Goal: Task Accomplishment & Management: Manage account settings

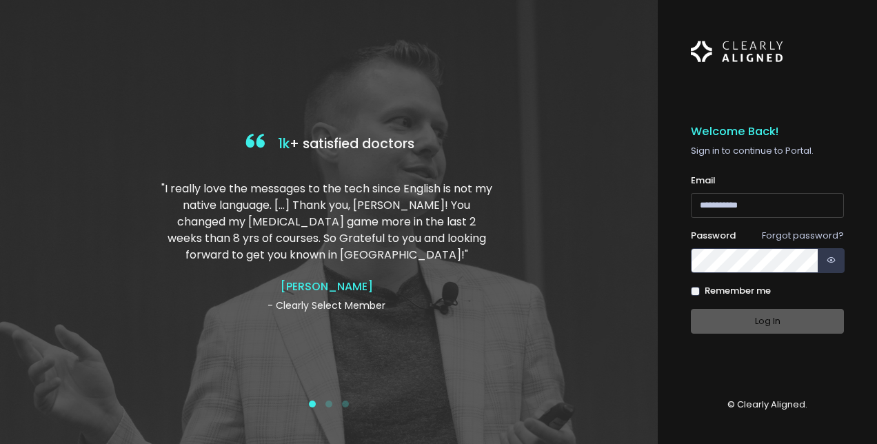
type input "**********"
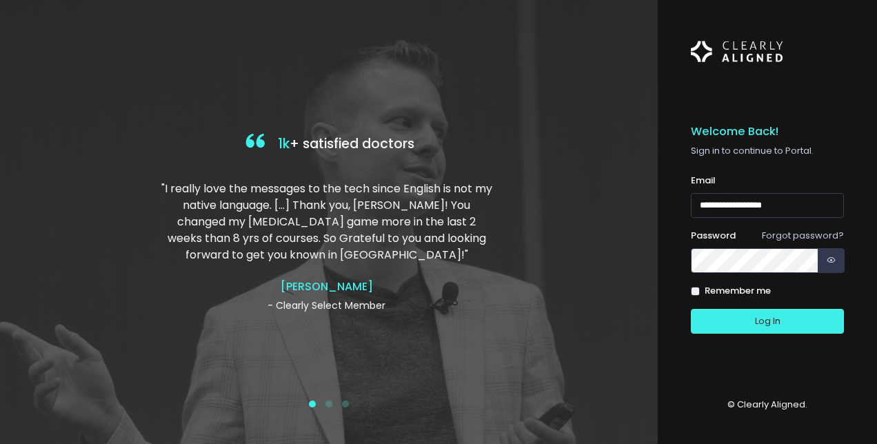
click at [752, 312] on div "Log In" at bounding box center [767, 322] width 153 height 26
click at [756, 319] on button "Log In" at bounding box center [767, 322] width 153 height 26
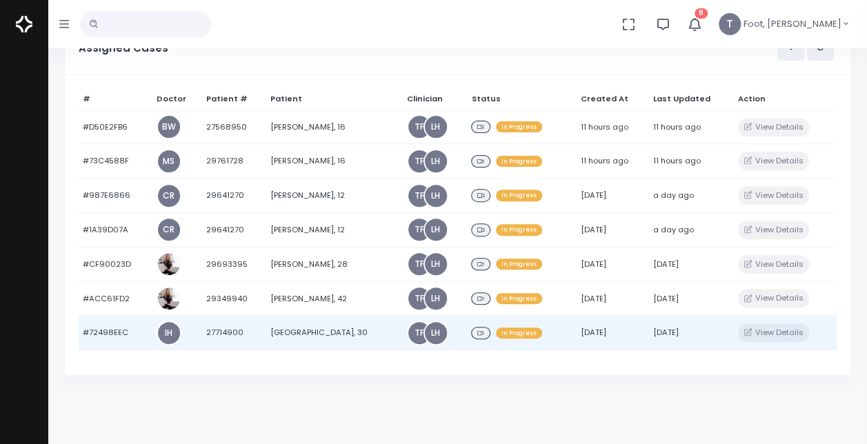
scroll to position [159, 0]
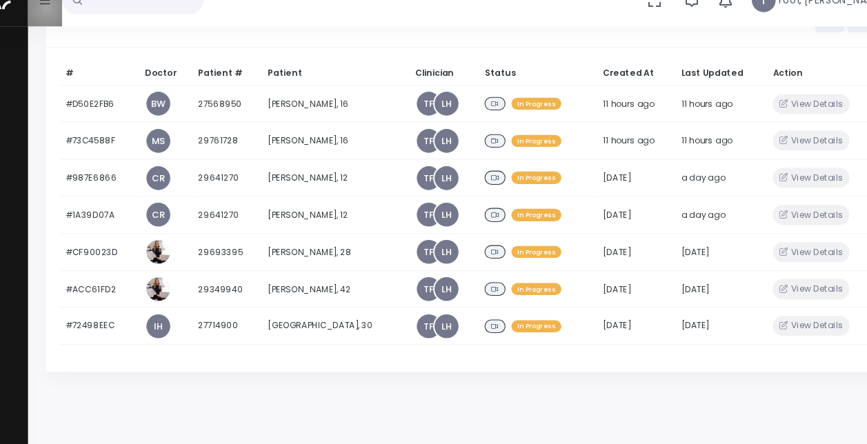
click at [65, 31] on button "button" at bounding box center [64, 24] width 32 height 48
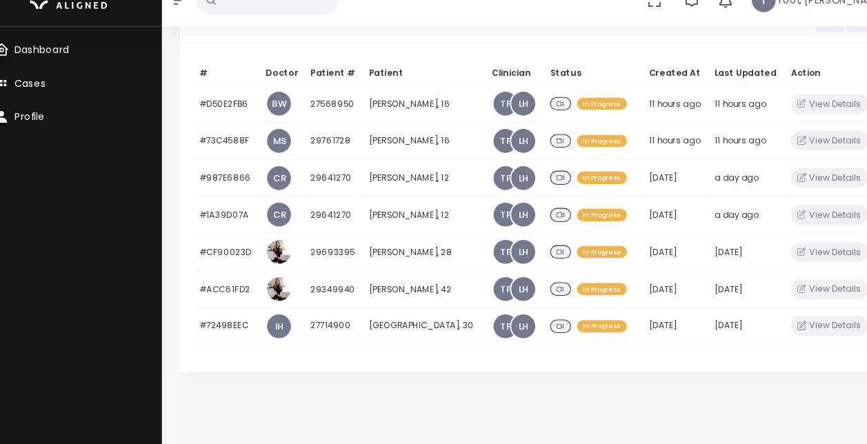
click at [53, 102] on span "Cases" at bounding box center [50, 100] width 29 height 13
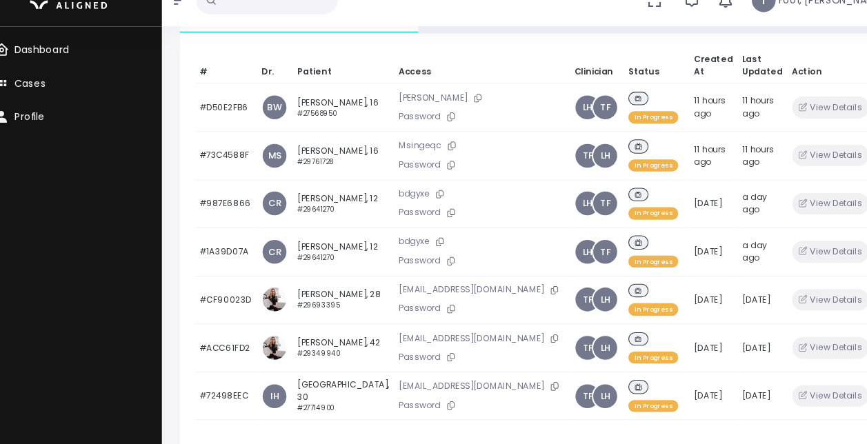
click at [191, 26] on icon "button" at bounding box center [188, 24] width 10 height 11
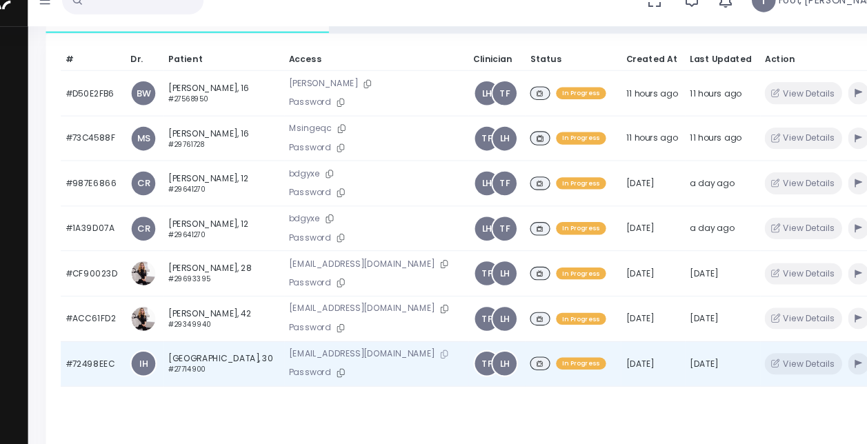
click at [430, 348] on icon at bounding box center [433, 352] width 7 height 8
click at [807, 356] on button "button" at bounding box center [816, 361] width 19 height 20
click at [227, 345] on td "Rattiya Oaks, 30 #27714900" at bounding box center [230, 361] width 112 height 42
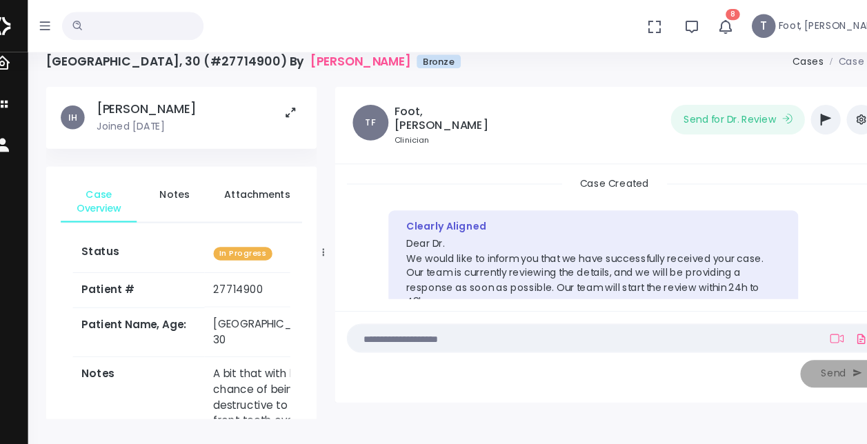
scroll to position [10, 0]
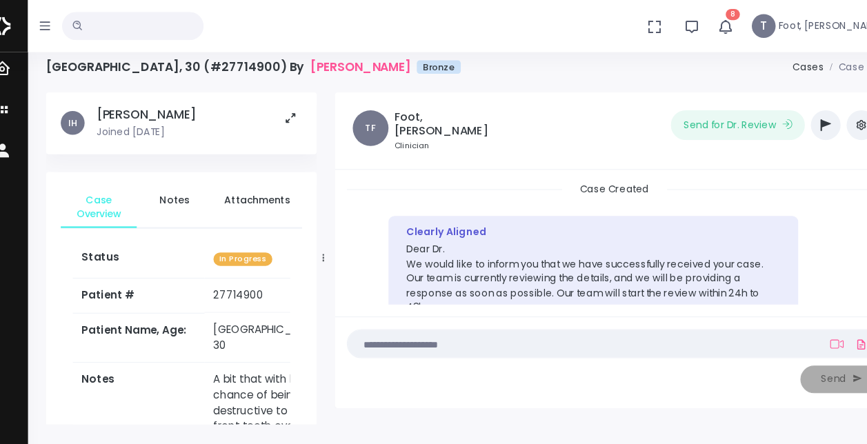
click at [785, 110] on icon "button" at bounding box center [787, 115] width 10 height 11
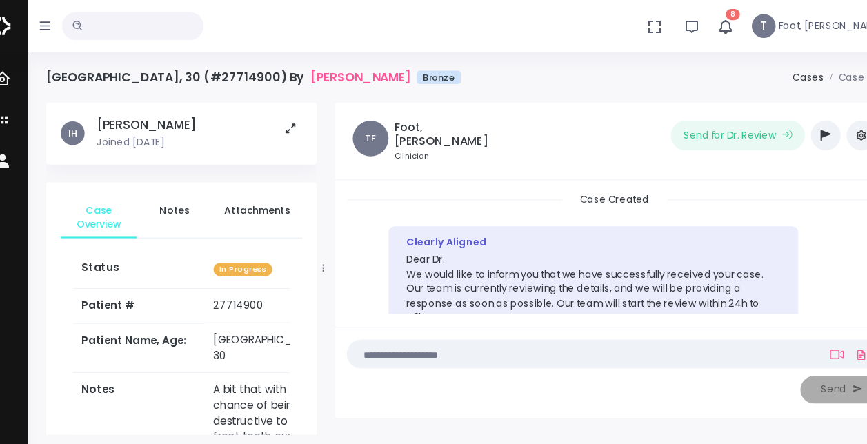
scroll to position [101, 0]
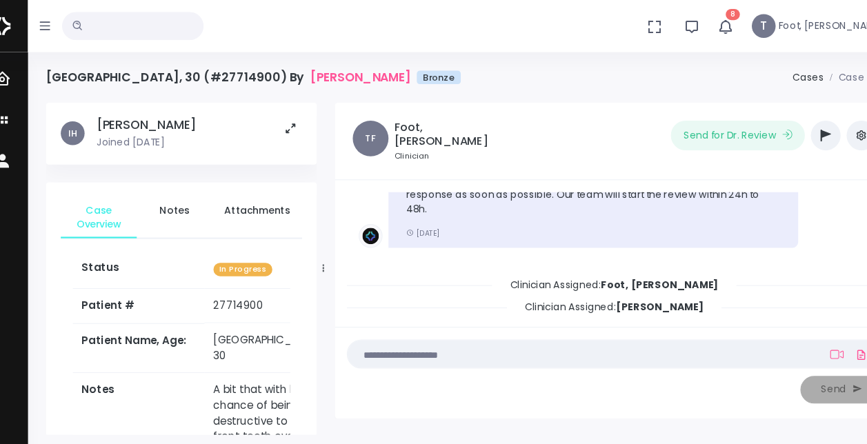
click at [783, 128] on icon "button" at bounding box center [787, 125] width 10 height 11
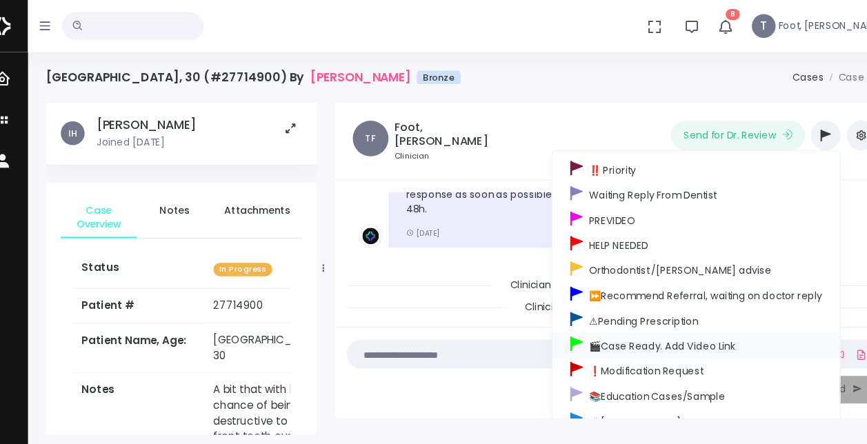
click at [643, 318] on link "🎬Case Ready. Add Video Link" at bounding box center [667, 319] width 266 height 23
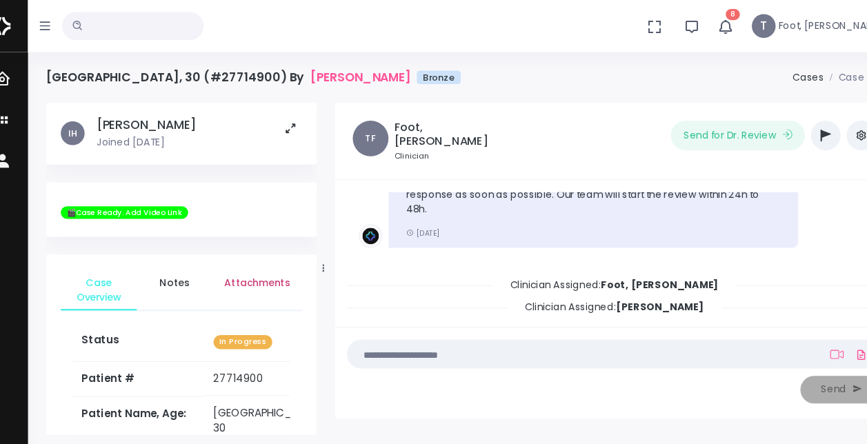
click at [263, 265] on span "Attachments" at bounding box center [260, 262] width 61 height 14
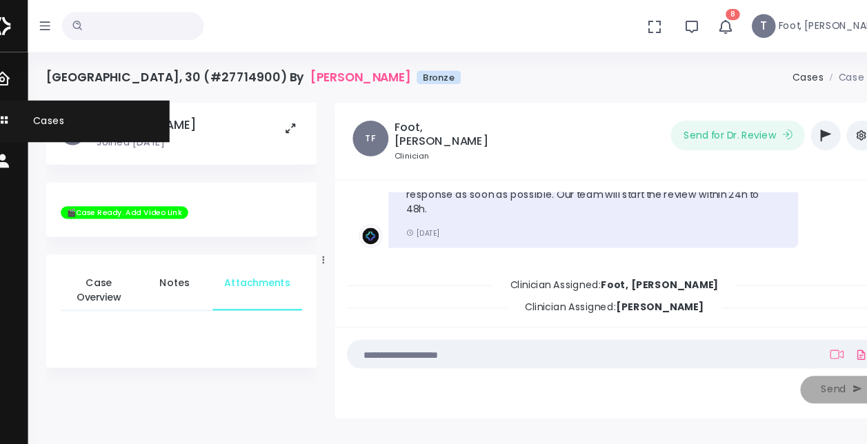
click at [68, 114] on span "Cases" at bounding box center [59, 111] width 46 height 13
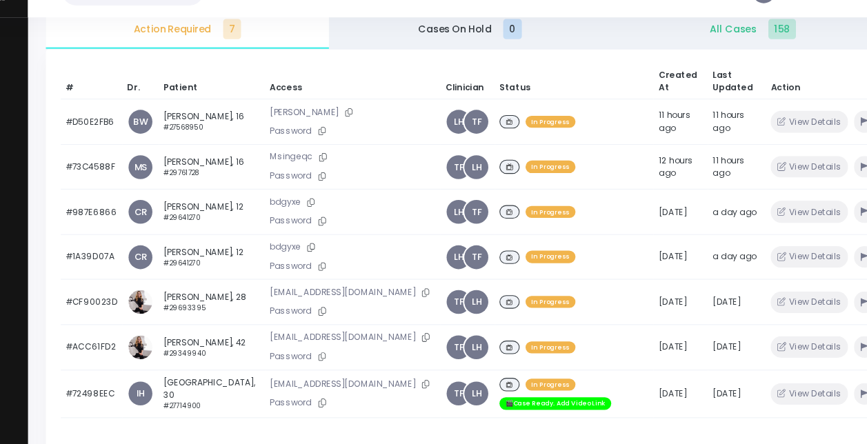
scroll to position [161, 0]
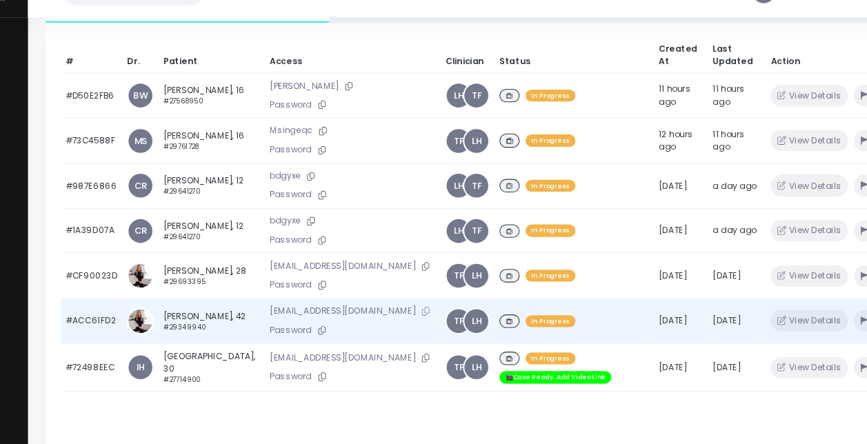
click at [407, 321] on button at bounding box center [416, 320] width 19 height 14
click at [195, 331] on small "#29349940" at bounding box center [193, 335] width 39 height 8
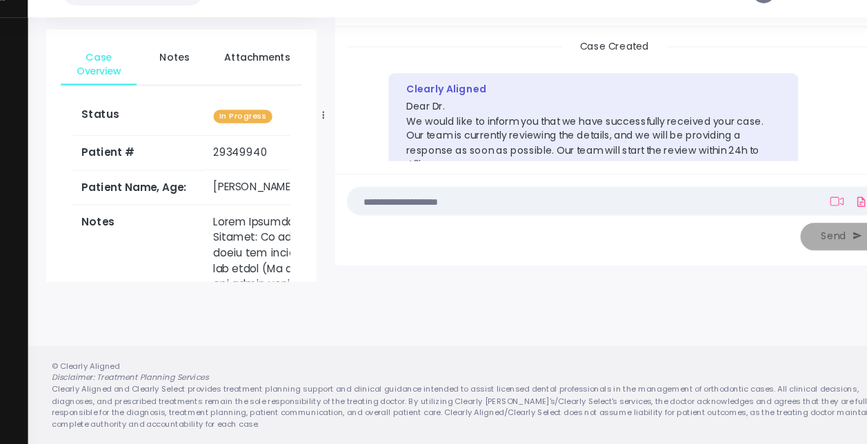
scroll to position [101, 0]
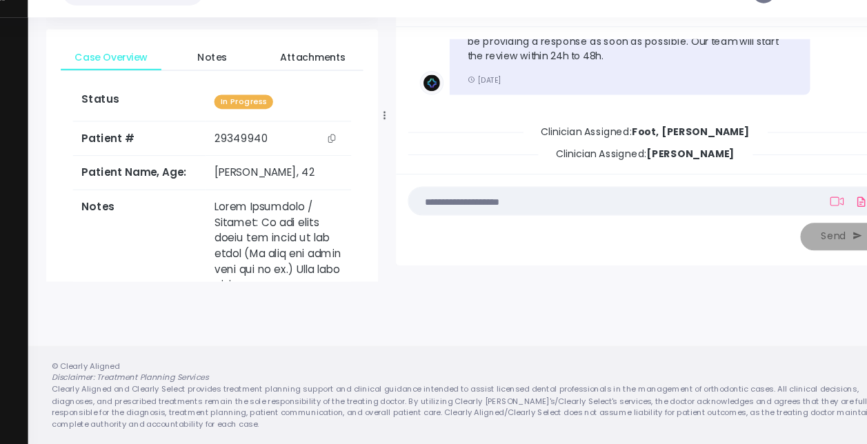
drag, startPoint x: 323, startPoint y: 139, endPoint x: 380, endPoint y: 153, distance: 58.2
click at [380, 153] on div at bounding box center [378, 138] width 7 height 301
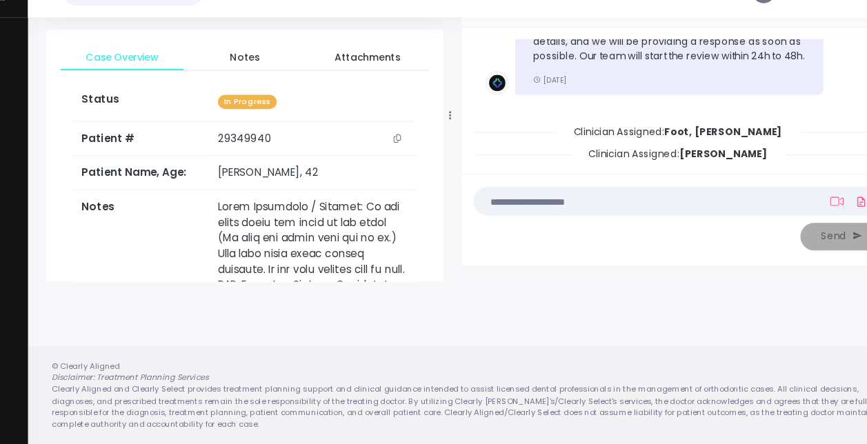
drag, startPoint x: 378, startPoint y: 139, endPoint x: 439, endPoint y: 144, distance: 60.9
click at [439, 144] on div at bounding box center [439, 138] width 7 height 301
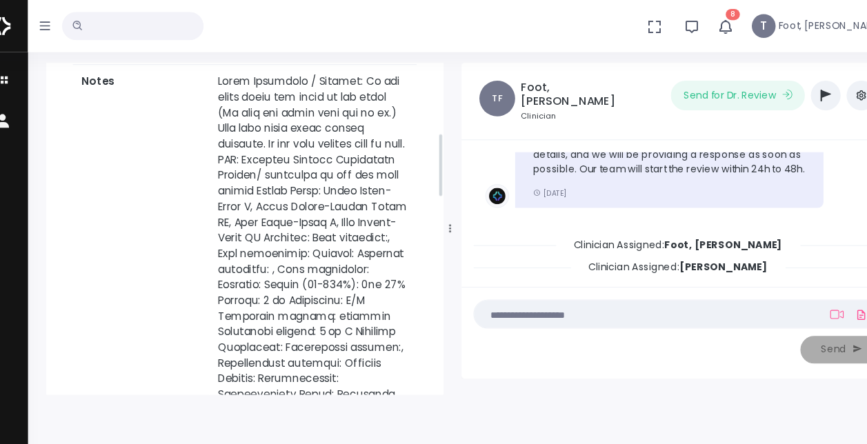
scroll to position [331, 0]
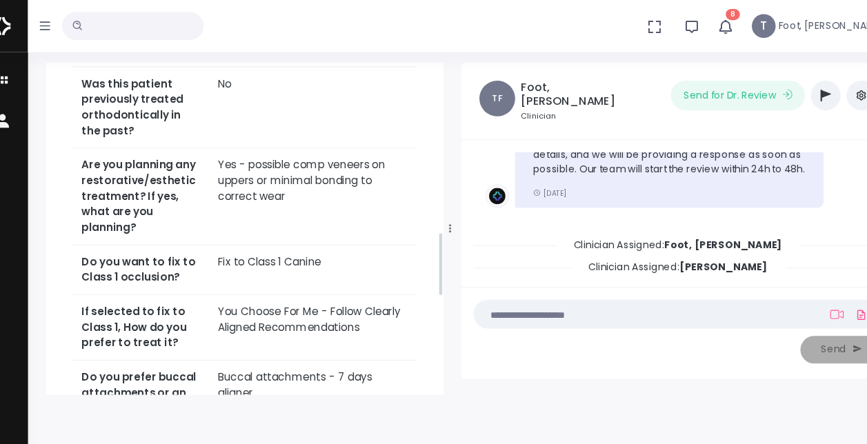
scroll to position [793, 0]
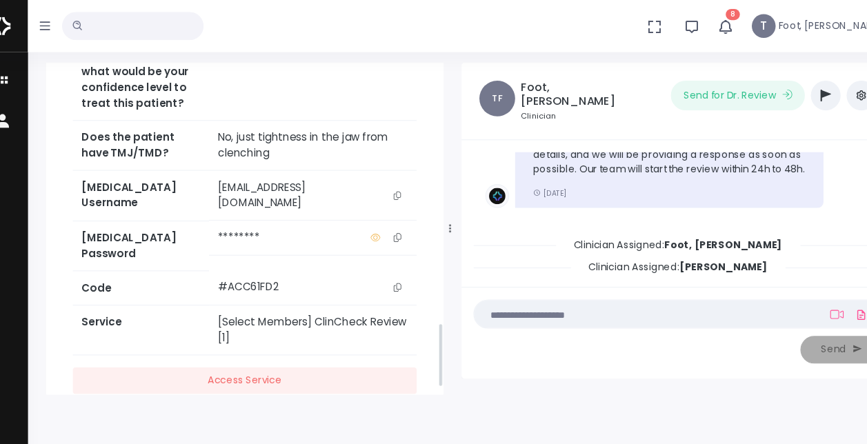
drag, startPoint x: 429, startPoint y: 141, endPoint x: 430, endPoint y: 317, distance: 175.8
click at [430, 317] on div "[PERSON_NAME] Joined [DATE] Case Overview Notes Attachments Status In Progress …" at bounding box center [249, 212] width 368 height 308
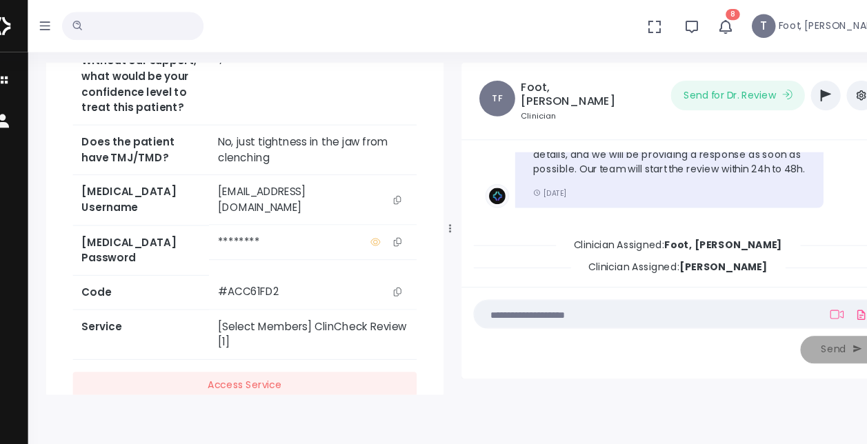
scroll to position [114, 0]
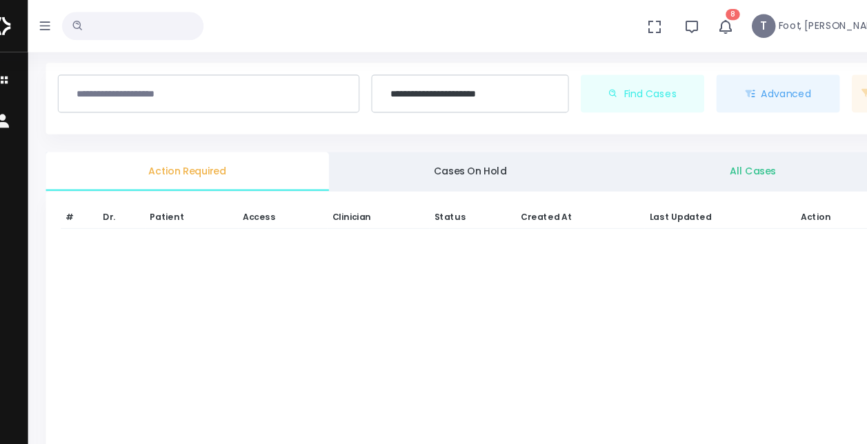
scroll to position [110, 0]
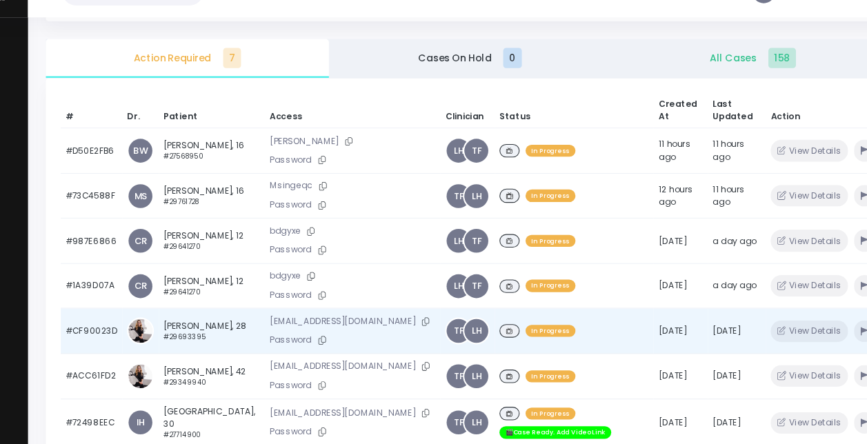
click at [201, 334] on td "[PERSON_NAME], 28 #29693395" at bounding box center [219, 339] width 99 height 42
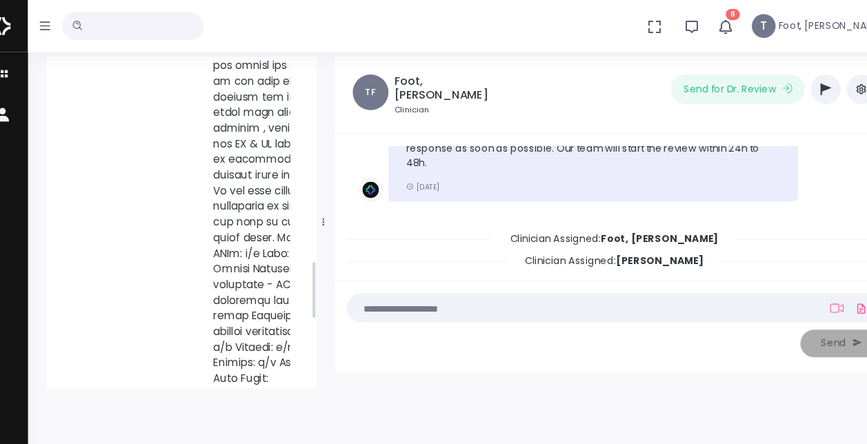
scroll to position [1061, 0]
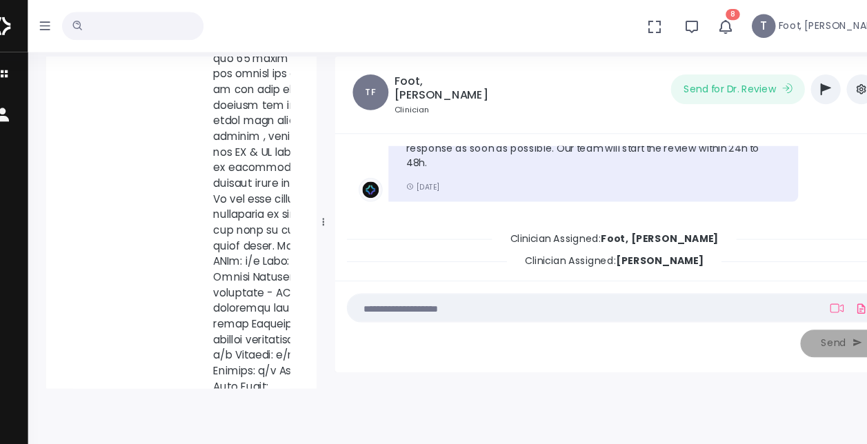
drag, startPoint x: 313, startPoint y: 85, endPoint x: 325, endPoint y: 274, distance: 190.0
click at [325, 274] on div "[PERSON_NAME] Joined [DATE] Case Overview Notes Attachments Status In Progress …" at bounding box center [458, 206] width 802 height 308
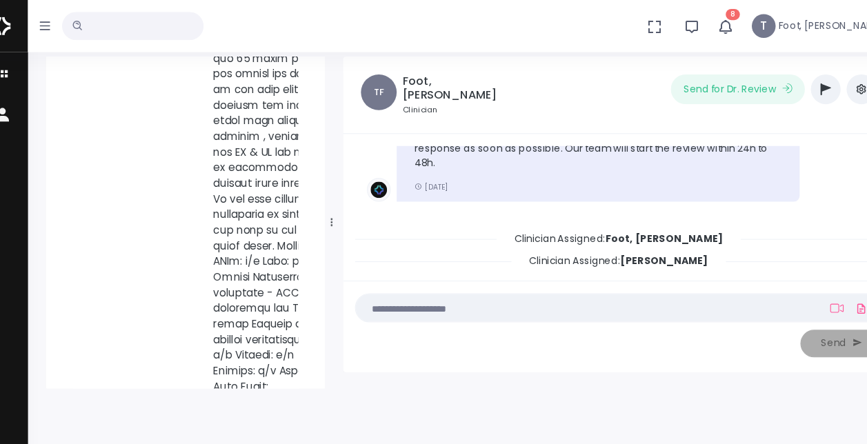
scroll to position [88, 0]
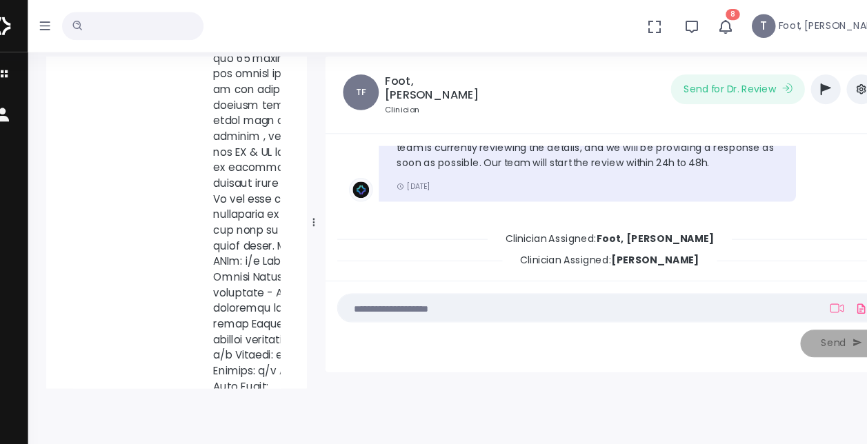
drag, startPoint x: 323, startPoint y: 207, endPoint x: 314, endPoint y: 199, distance: 11.7
click at [314, 199] on div at bounding box center [313, 205] width 7 height 301
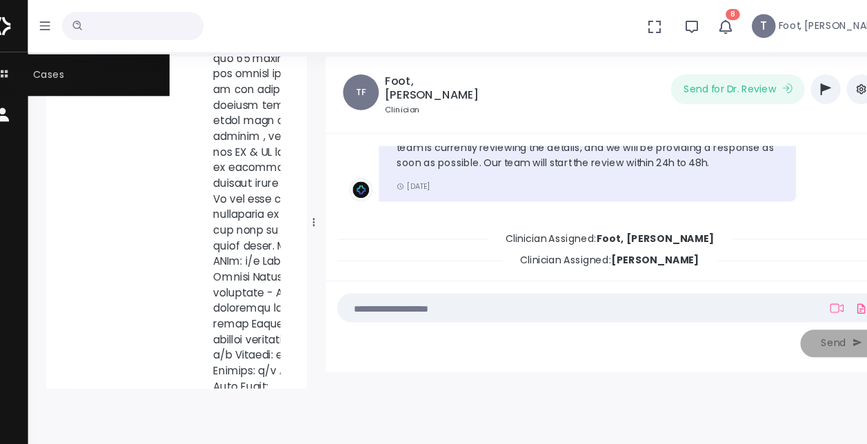
click at [60, 70] on span "Cases" at bounding box center [59, 69] width 46 height 13
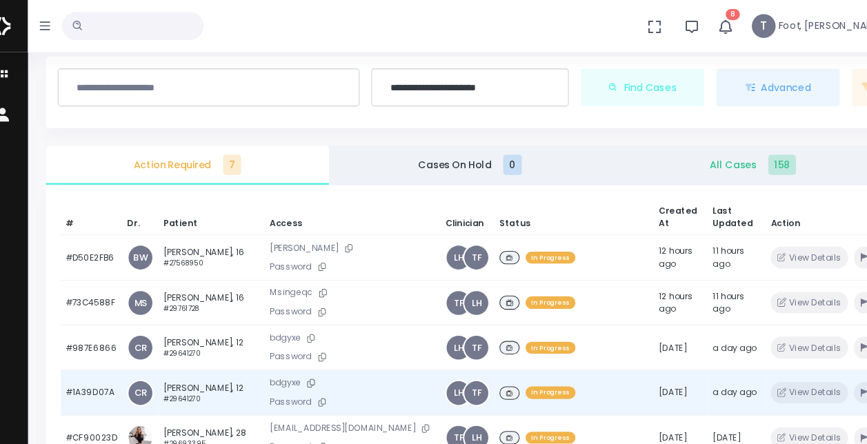
click at [218, 356] on td "[PERSON_NAME], 12 #29641270" at bounding box center [219, 364] width 99 height 42
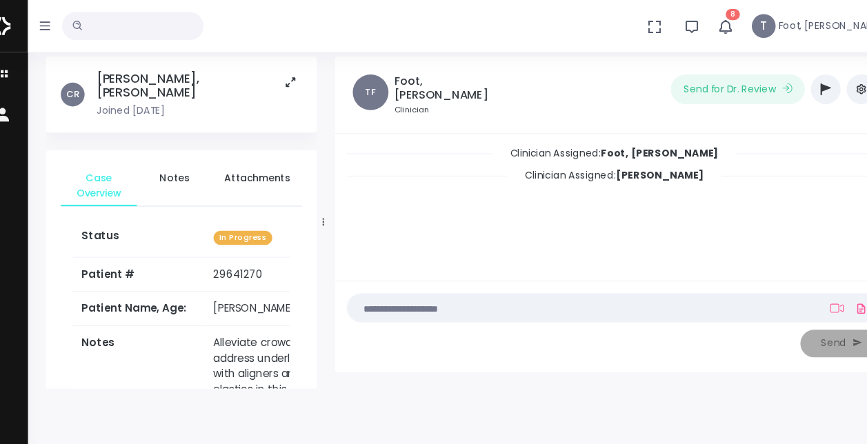
click at [312, 247] on button "scrollable content" at bounding box center [321, 254] width 19 height 14
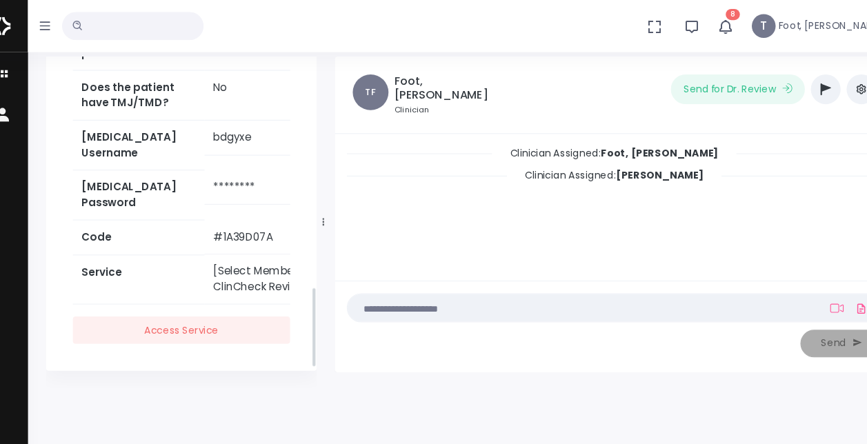
drag, startPoint x: 312, startPoint y: 65, endPoint x: 343, endPoint y: 280, distance: 216.7
click at [343, 280] on div "CR [PERSON_NAME], [PERSON_NAME] Joined [DATE] Case Overview Notes Attachments S…" at bounding box center [458, 206] width 802 height 308
click at [318, 131] on icon "scrollable content" at bounding box center [321, 127] width 7 height 8
click at [312, 134] on button "scrollable content" at bounding box center [321, 127] width 19 height 14
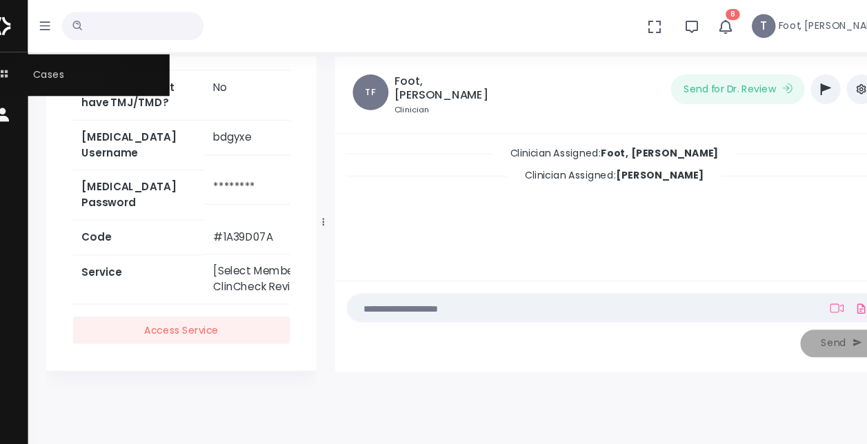
click at [87, 70] on link "Cases" at bounding box center [89, 69] width 179 height 38
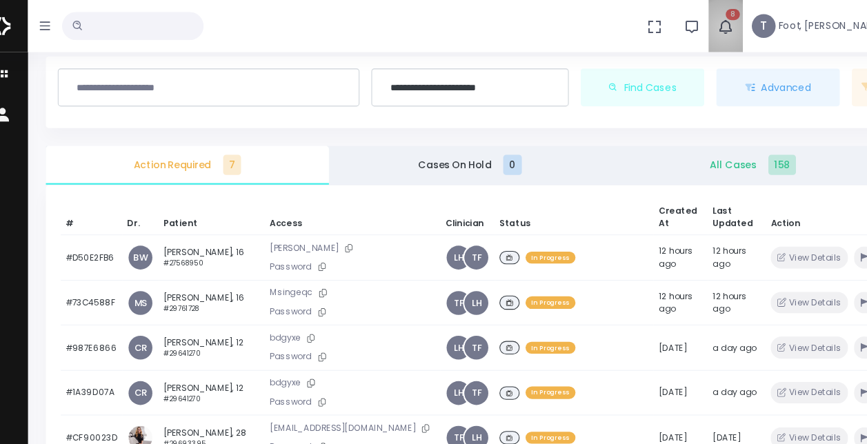
click at [703, 26] on icon "button" at bounding box center [694, 24] width 17 height 17
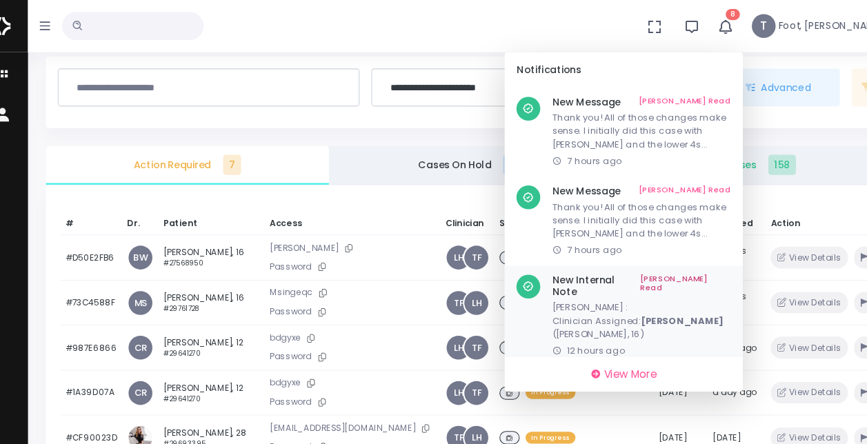
click at [699, 260] on link "[PERSON_NAME] Read" at bounding box center [657, 264] width 84 height 21
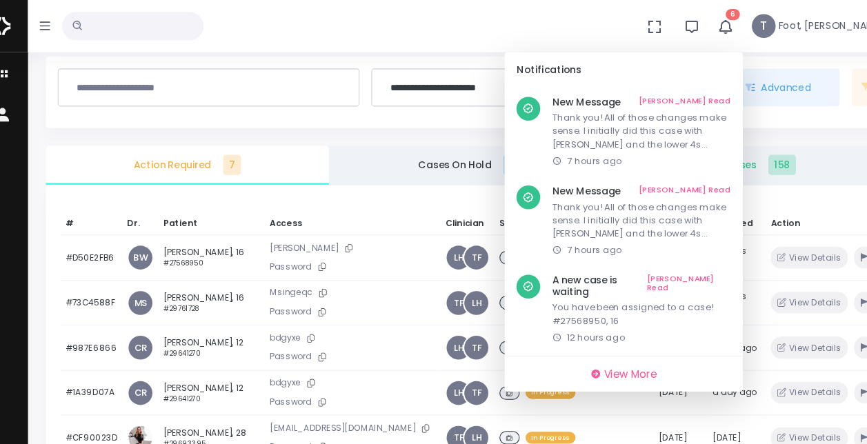
click at [699, 260] on link "[PERSON_NAME] Read" at bounding box center [660, 264] width 78 height 21
click at [699, 260] on link "[PERSON_NAME] Read" at bounding box center [657, 264] width 84 height 21
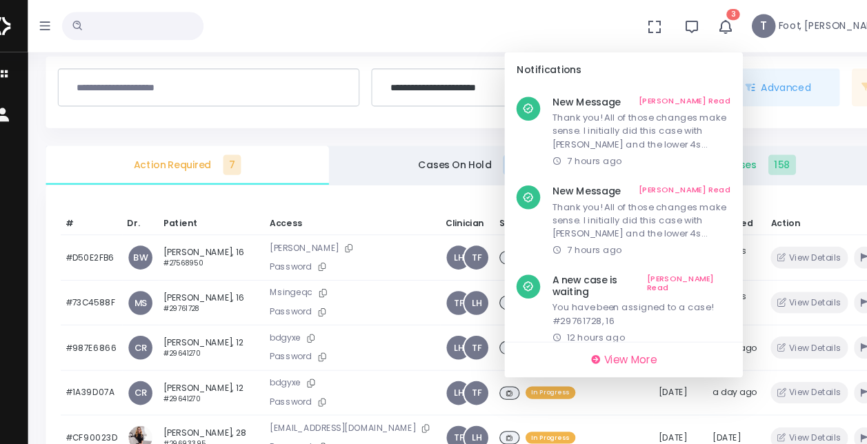
click at [699, 260] on link "[PERSON_NAME] Read" at bounding box center [660, 264] width 78 height 21
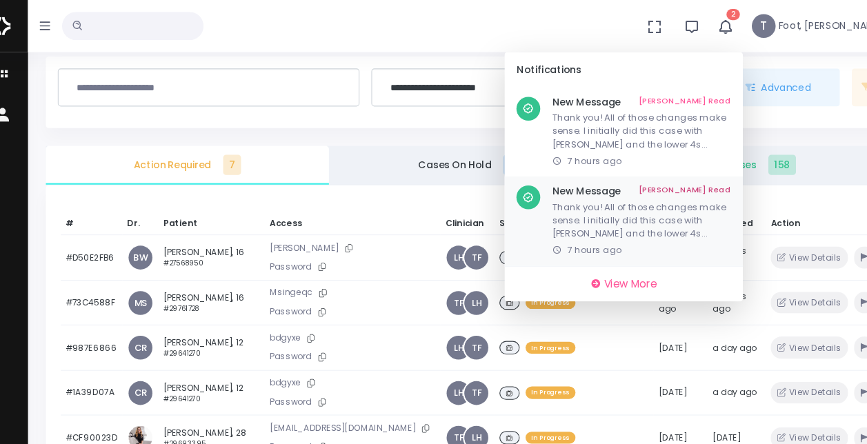
click at [687, 214] on p "Thank you! All of those changes make sense. I initially did this case with [PER…" at bounding box center [616, 203] width 165 height 37
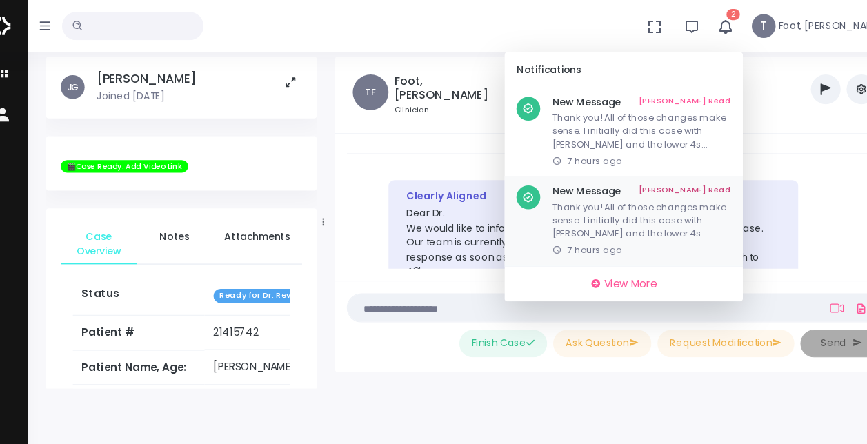
click at [699, 181] on link "[PERSON_NAME] Read" at bounding box center [656, 177] width 85 height 11
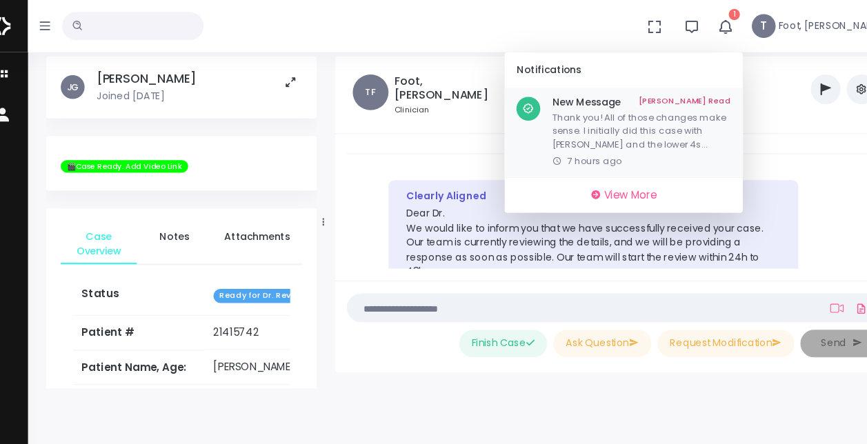
click at [699, 93] on link "[PERSON_NAME] Read" at bounding box center [656, 95] width 85 height 11
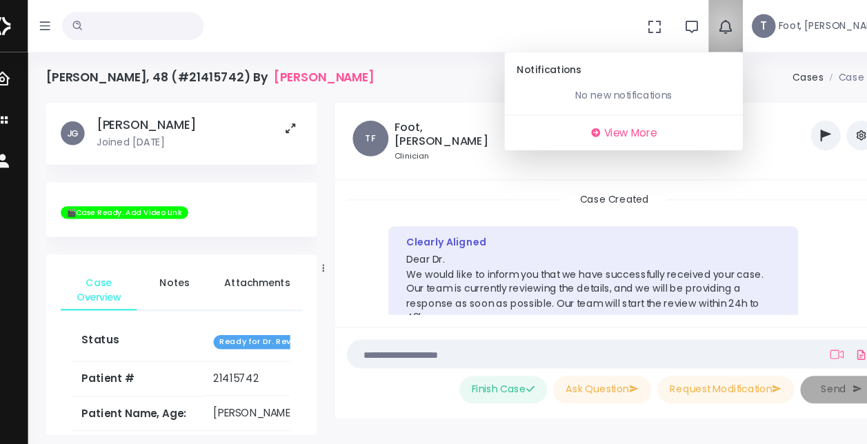
click at [703, 22] on icon "button" at bounding box center [694, 24] width 17 height 17
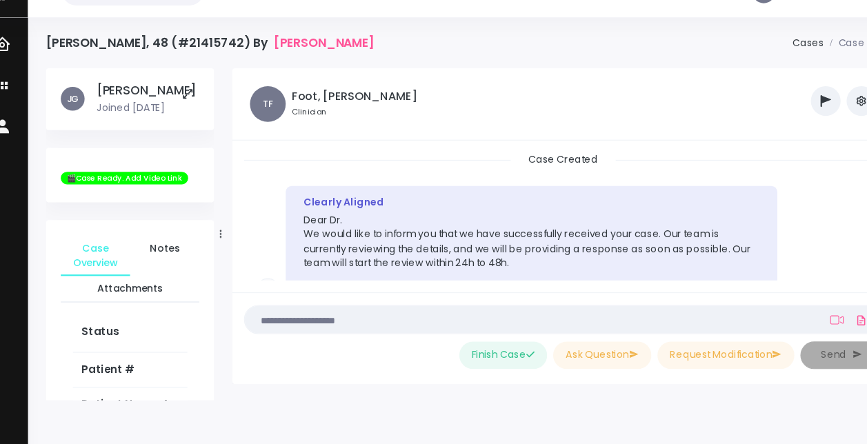
drag, startPoint x: 323, startPoint y: 243, endPoint x: 201, endPoint y: 239, distance: 121.4
click at [201, 239] on div "[PERSON_NAME], [PERSON_NAME] Joined [DATE] 🎬Case Ready. Add Video Link Case Ove…" at bounding box center [143, 249] width 172 height 308
click at [268, 259] on div "Clearly Aligned Dear Dr. We would like to inform you that we have successfully …" at bounding box center [543, 258] width 569 height 108
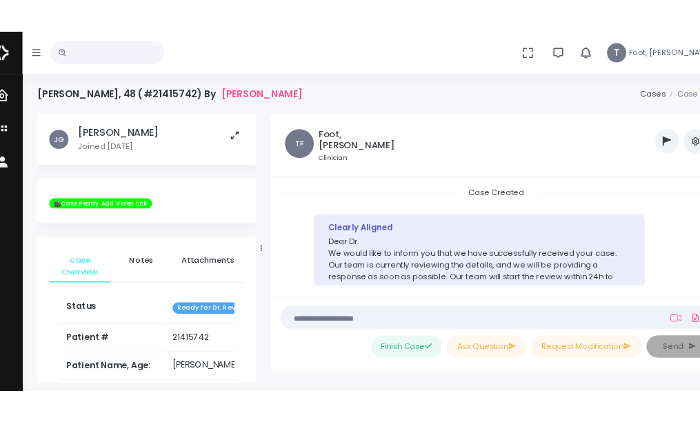
scroll to position [1117, 0]
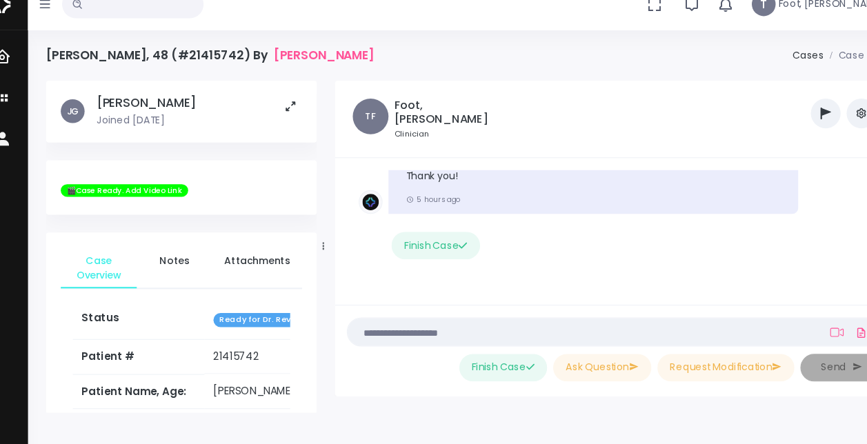
drag, startPoint x: 527, startPoint y: 277, endPoint x: 547, endPoint y: 261, distance: 26.0
click at [533, 272] on li "Clearly Aligned Hi Dr. Graas , the case for Tracey Sherman is ready for your re…" at bounding box center [591, 169] width 496 height 244
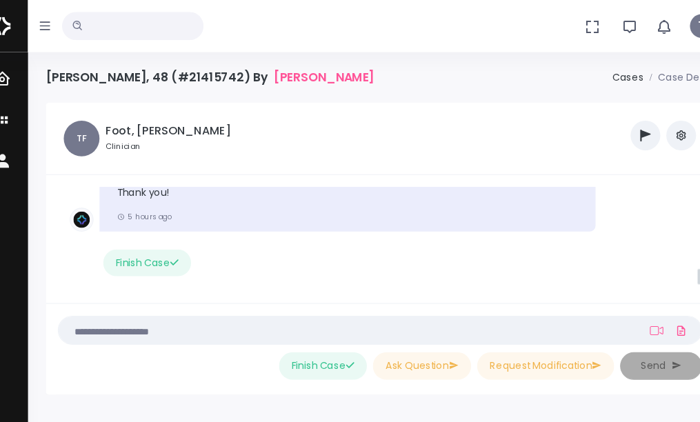
scroll to position [1085, 0]
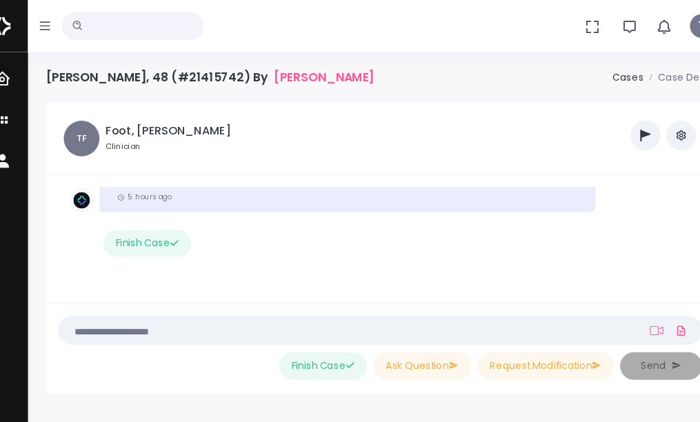
drag, startPoint x: 669, startPoint y: 253, endPoint x: 668, endPoint y: 261, distance: 7.6
click at [668, 261] on ul "Case Created Clearly Aligned Dear Dr. We would like to inform you that we have …" at bounding box center [374, 221] width 596 height 96
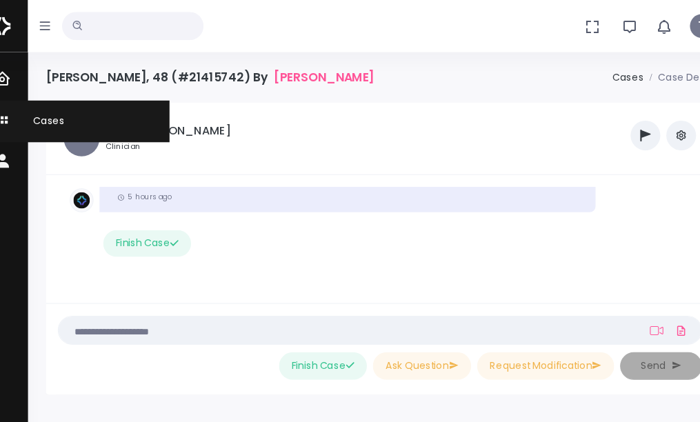
click at [68, 113] on span "Cases" at bounding box center [59, 111] width 46 height 13
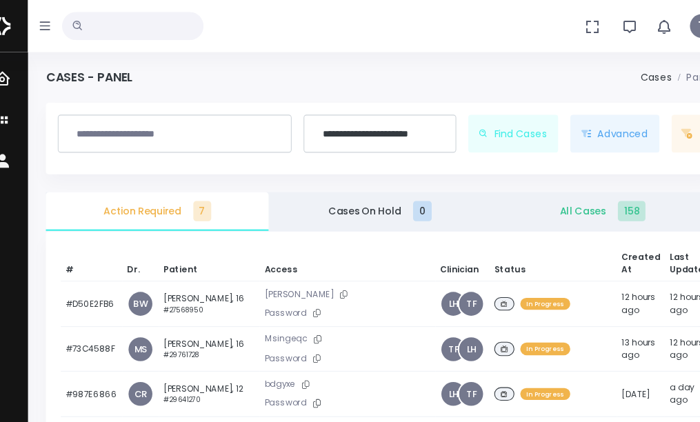
click at [356, 230] on th "Access" at bounding box center [344, 244] width 163 height 32
